Goal: Complete application form

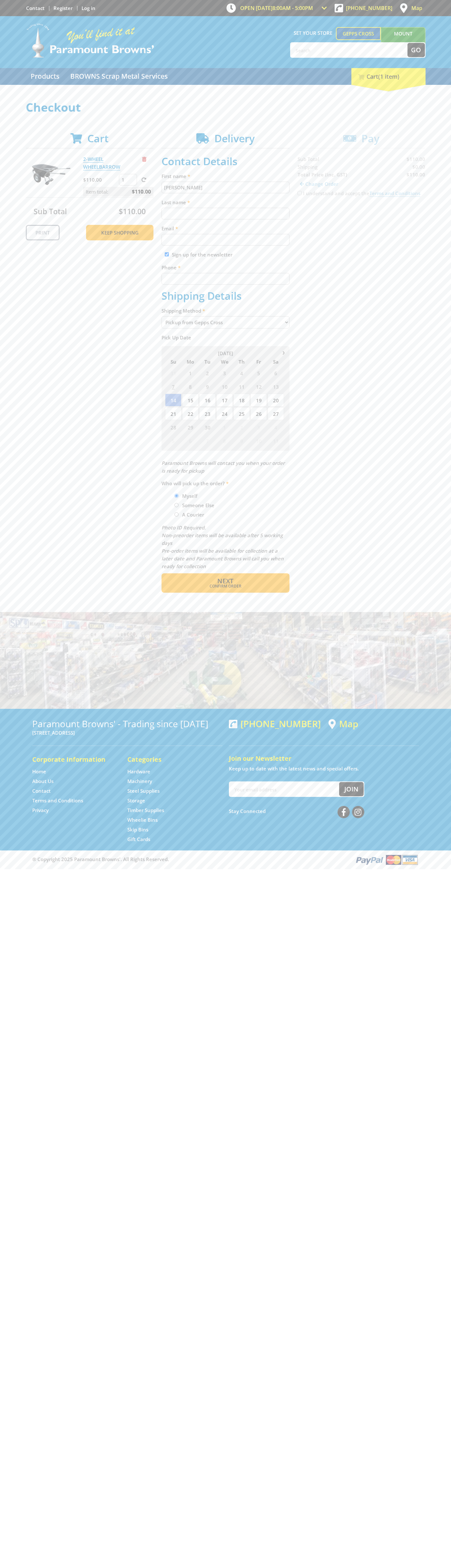
type input "[PERSON_NAME]"
type input "[EMAIL_ADDRESS][DOMAIN_NAME]"
type input "0293744000"
click at [226, 581] on span "Next" at bounding box center [226, 581] width 16 height 9
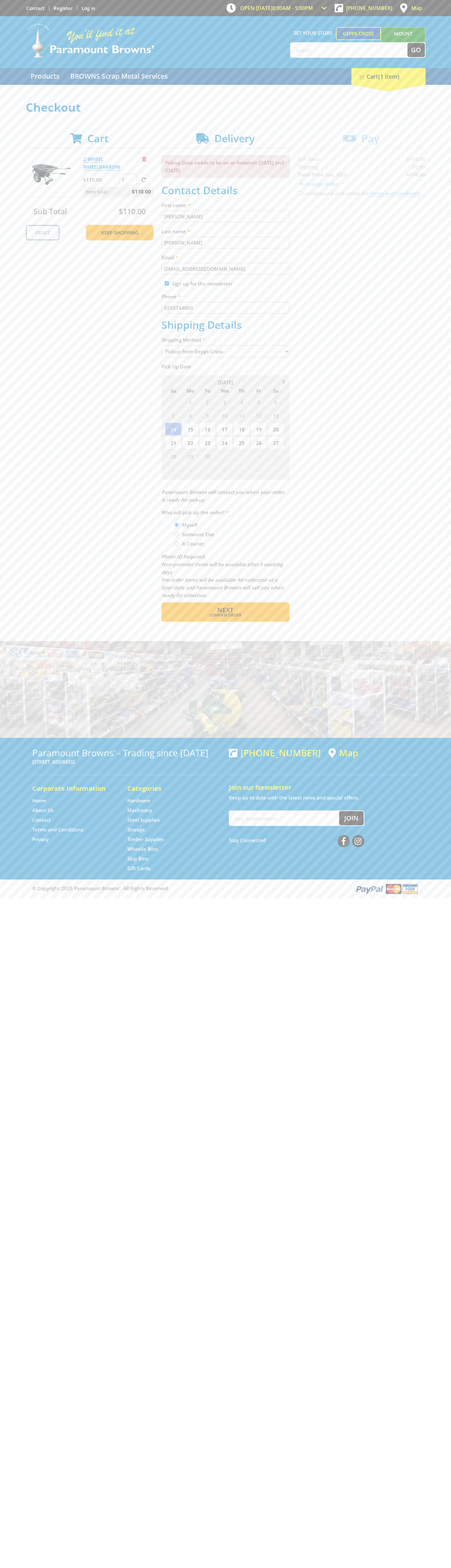
type input "[PERSON_NAME]"
click at [226, 615] on span "Confirm order" at bounding box center [226, 615] width 100 height 4
click at [226, 610] on span "Next" at bounding box center [226, 610] width 16 height 9
